Goal: Register for event/course

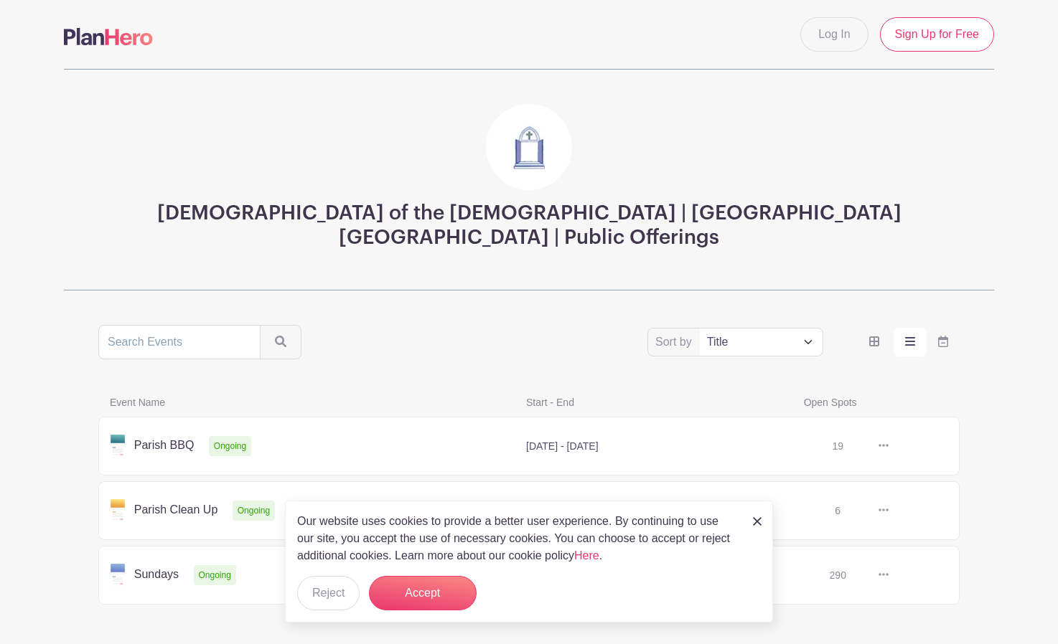
scroll to position [32, 0]
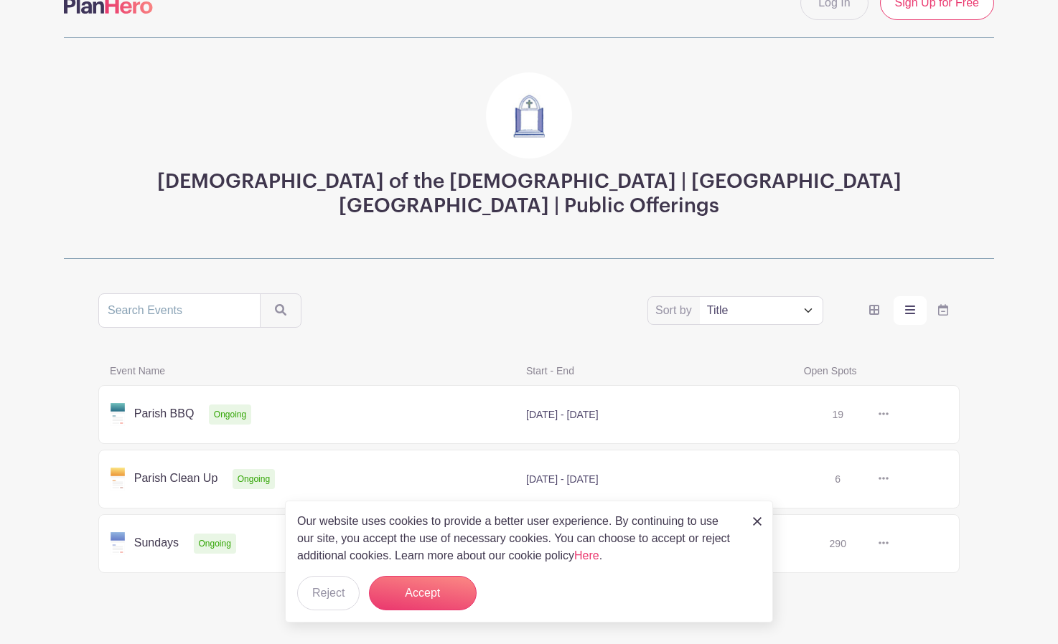
click at [756, 521] on img at bounding box center [757, 521] width 9 height 9
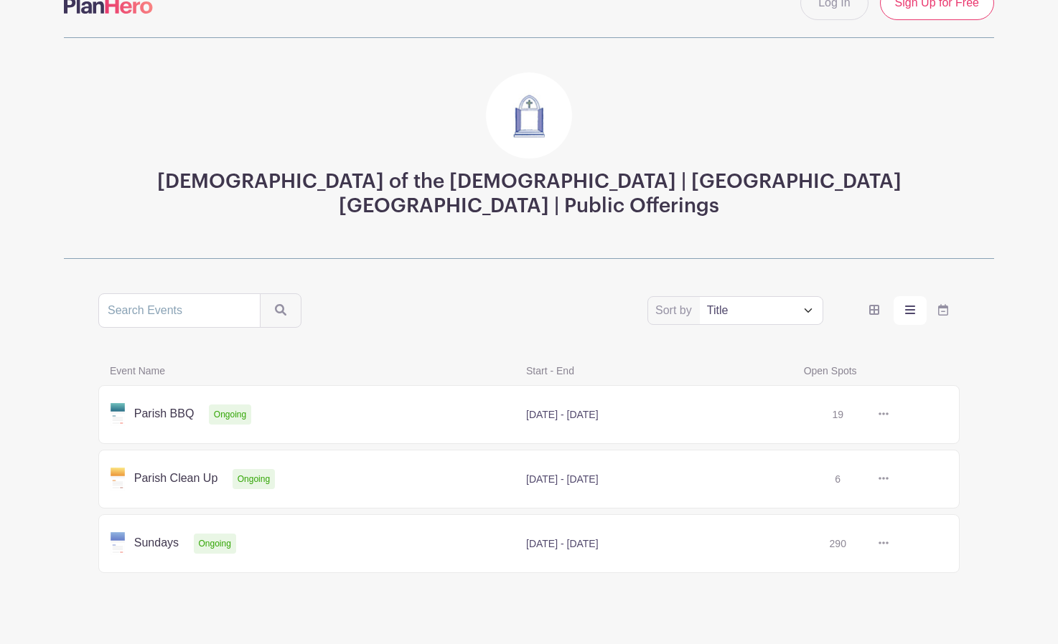
scroll to position [0, 0]
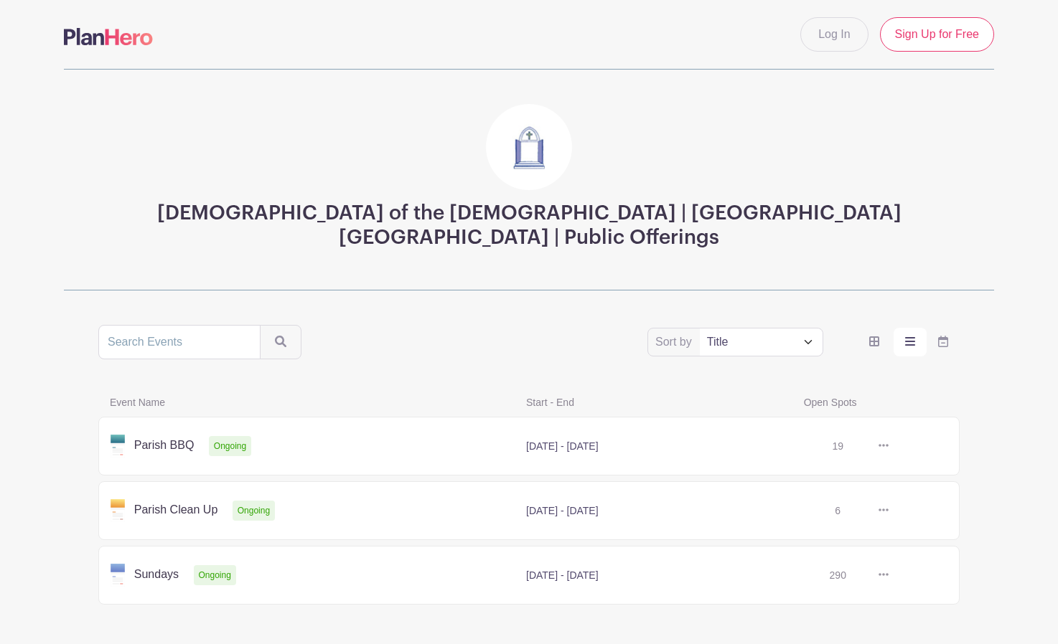
click at [888, 575] on link at bounding box center [888, 575] width 0 height 0
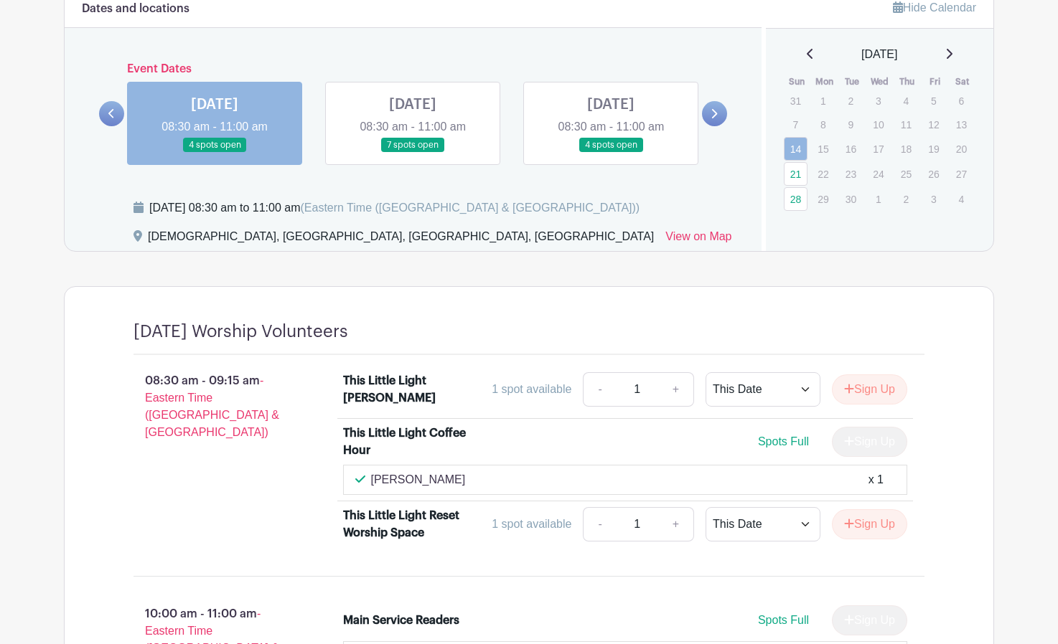
scroll to position [730, 0]
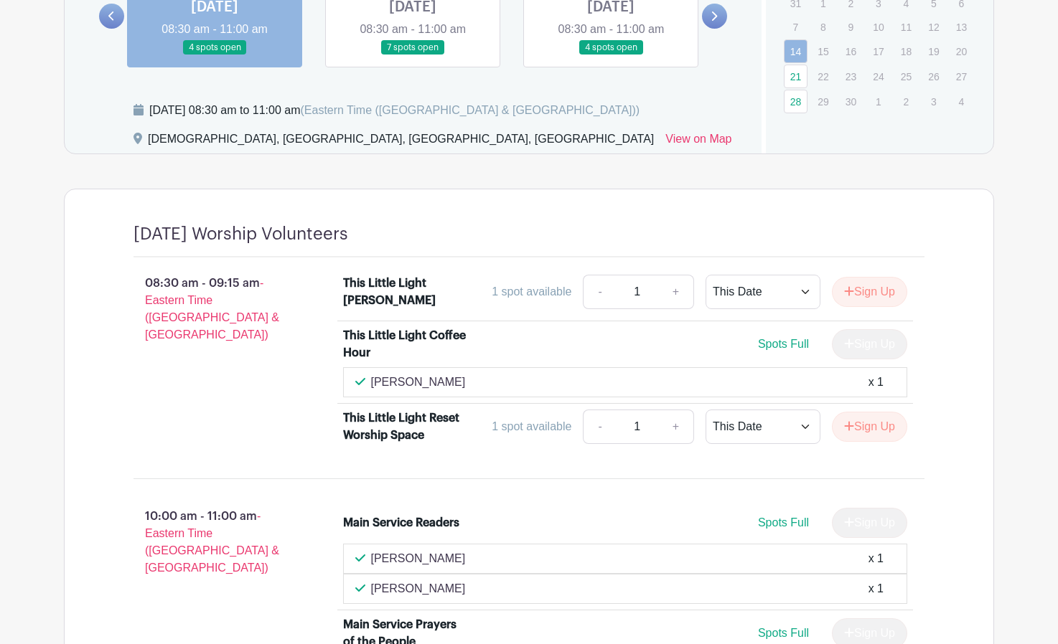
click at [413, 55] on link at bounding box center [413, 55] width 0 height 0
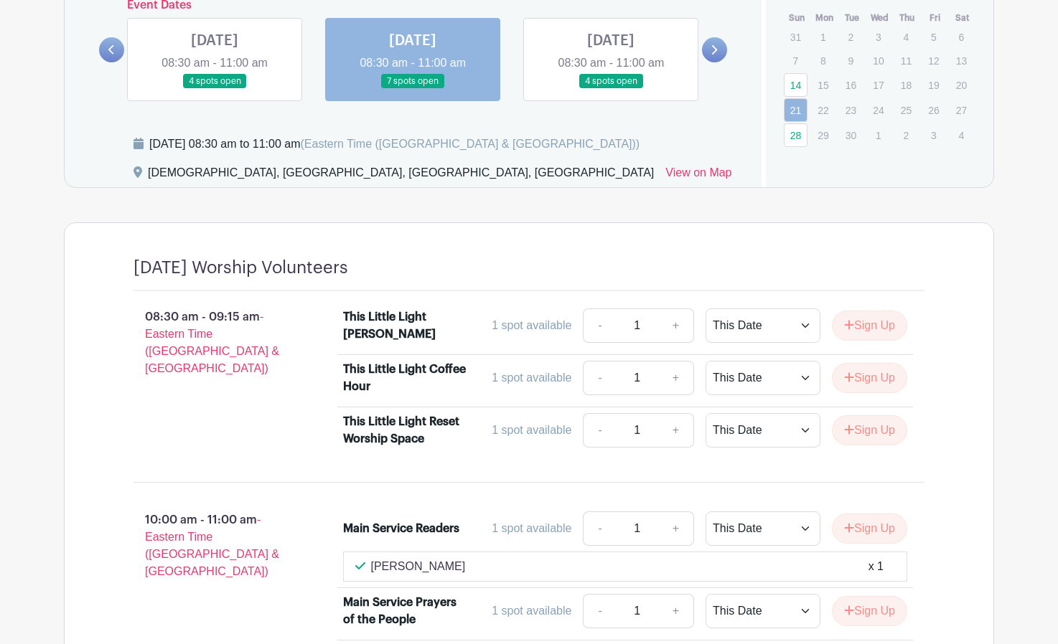
scroll to position [575, 0]
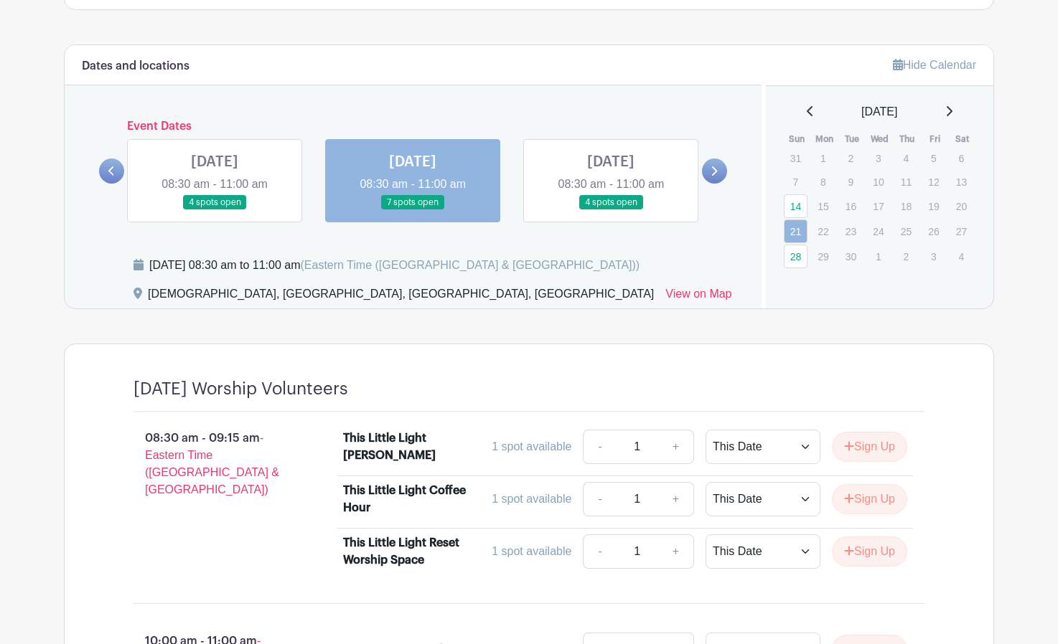
click at [611, 210] on link at bounding box center [611, 210] width 0 height 0
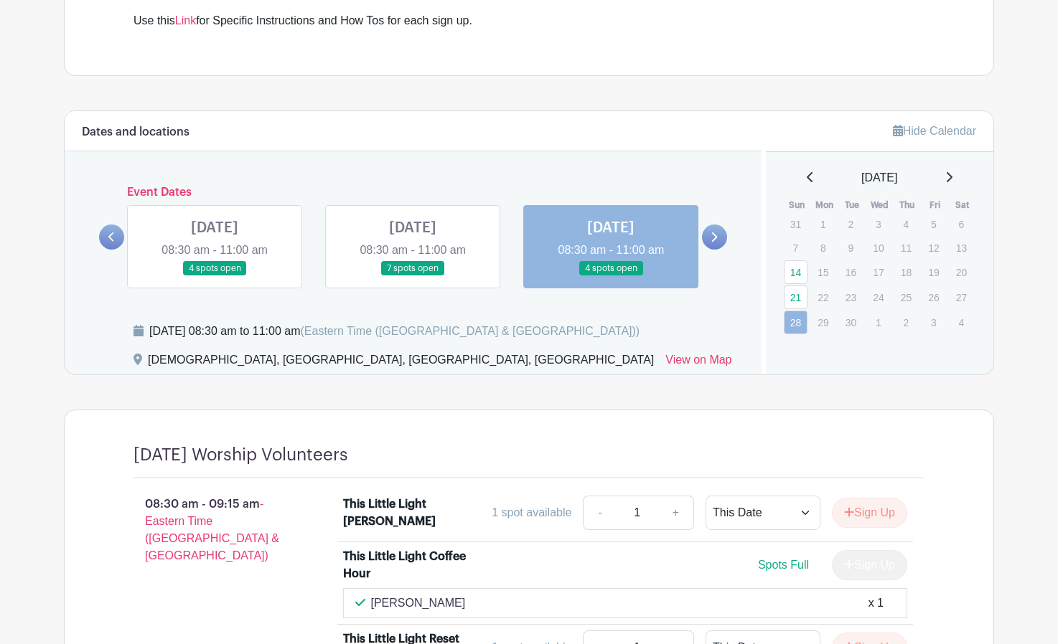
scroll to position [486, 0]
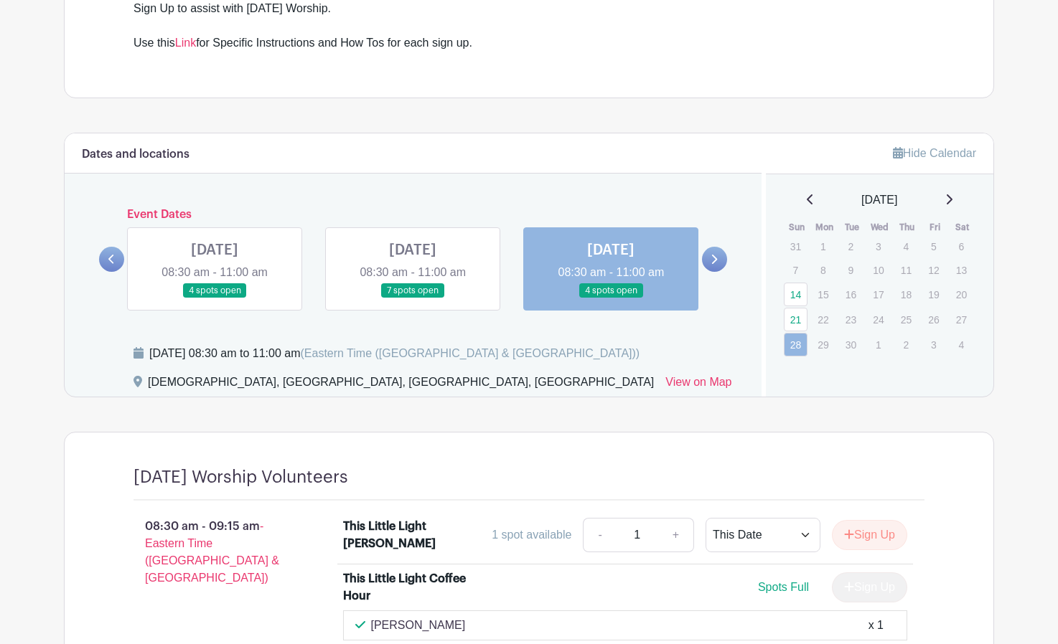
click at [413, 298] on link at bounding box center [413, 298] width 0 height 0
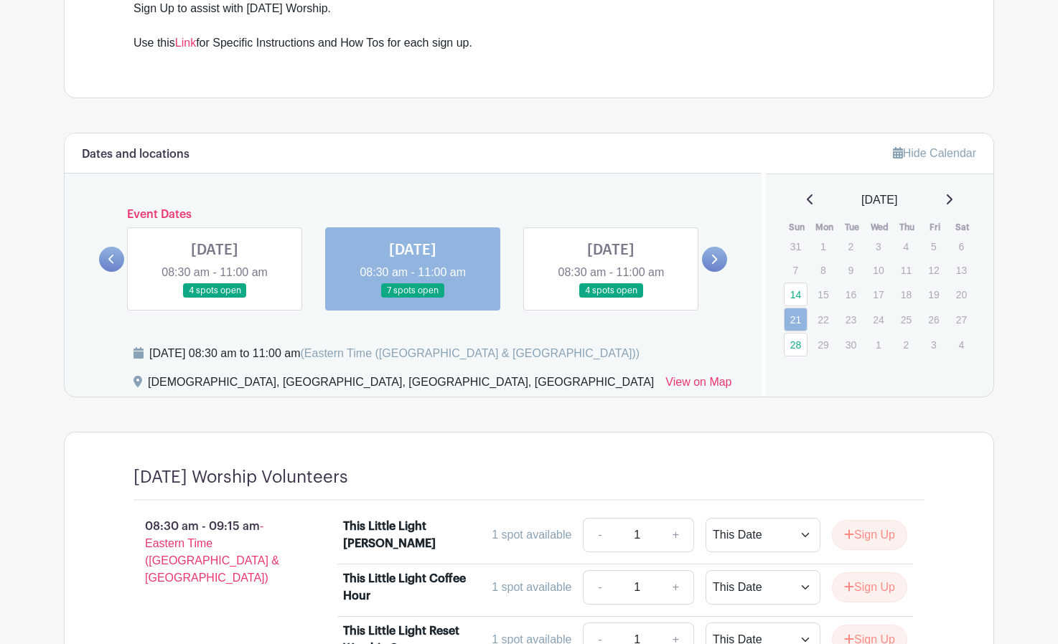
click at [215, 298] on link at bounding box center [215, 298] width 0 height 0
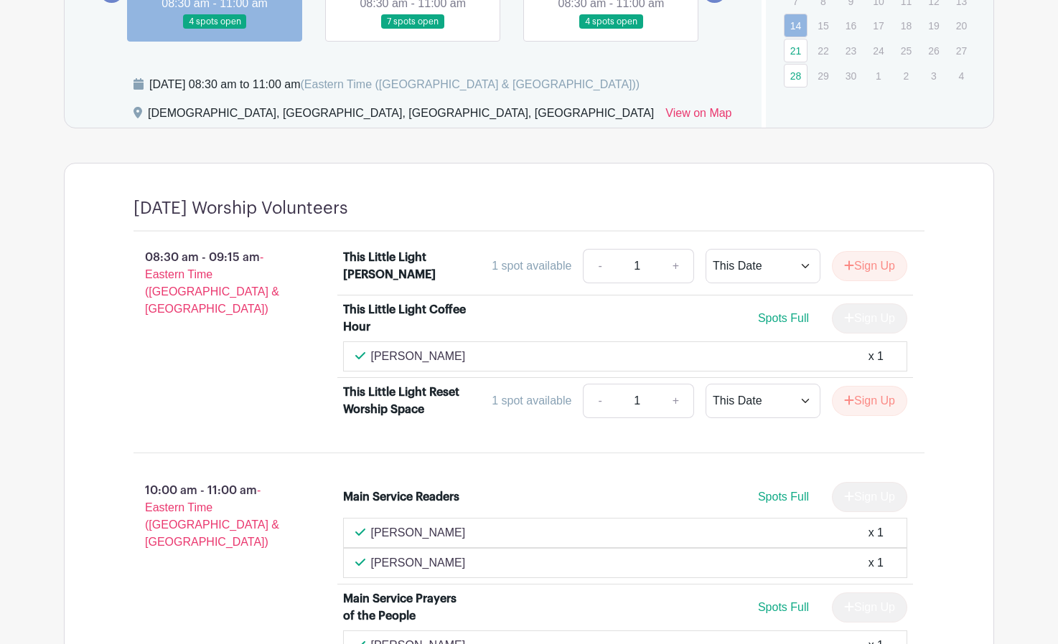
scroll to position [791, 0]
